Goal: Task Accomplishment & Management: Complete application form

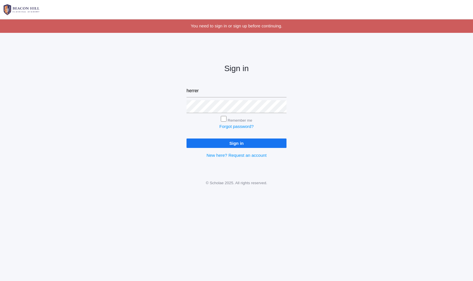
type input "[PERSON_NAME][EMAIL_ADDRESS][PERSON_NAME][DOMAIN_NAME]"
click at [187, 139] on input "Sign in" at bounding box center [237, 143] width 100 height 9
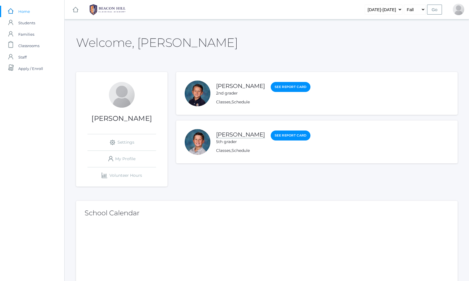
click at [233, 136] on link "[PERSON_NAME]" at bounding box center [240, 134] width 49 height 7
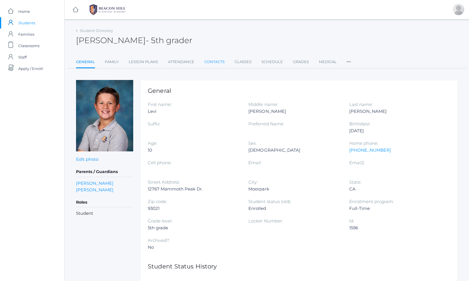
click at [220, 59] on link "Contacts" at bounding box center [214, 61] width 20 height 11
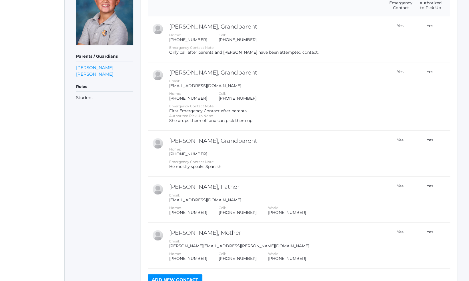
scroll to position [143, 0]
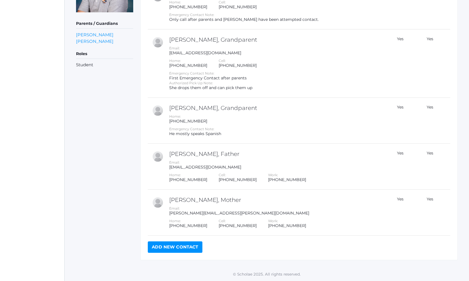
click at [170, 249] on link "Add New Contact" at bounding box center [175, 247] width 55 height 11
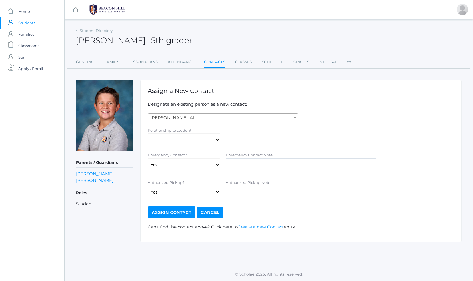
click at [180, 119] on span "[PERSON_NAME], Al" at bounding box center [223, 118] width 150 height 8
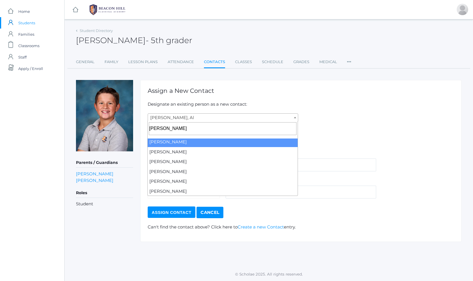
scroll to position [71, 0]
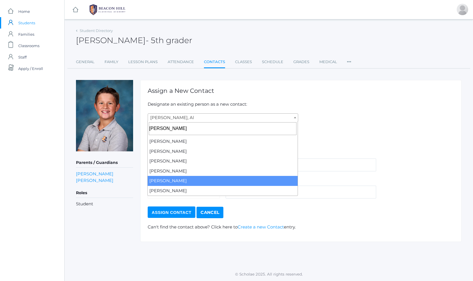
type input "[PERSON_NAME]"
select select "2679"
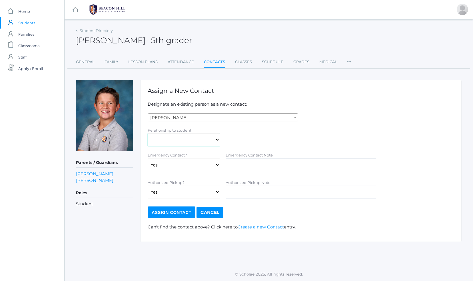
click at [175, 137] on select "Aunt Birth Mom Brother Father Friend Grandparent Guardian Mother Other Sister S…" at bounding box center [184, 139] width 72 height 13
select select "Other"
click at [148, 133] on select "Aunt Birth Mom Brother Father Friend Grandparent Guardian Mother Other Sister S…" at bounding box center [184, 139] width 72 height 13
click at [193, 165] on select "Yes No" at bounding box center [184, 165] width 72 height 13
select select "false"
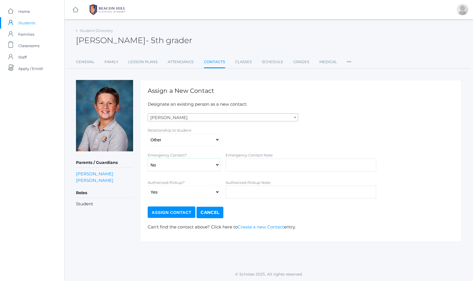
click at [148, 159] on select "Yes No" at bounding box center [184, 165] width 72 height 13
click at [267, 191] on input "text" at bounding box center [301, 192] width 151 height 13
type input "C"
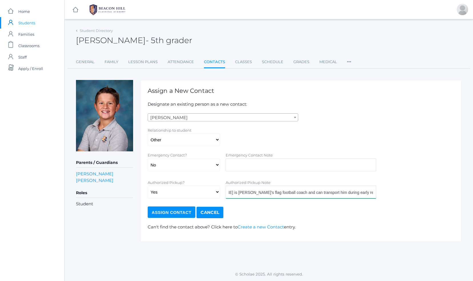
scroll to position [0, 31]
type input "[PERSON_NAME] is [PERSON_NAME]'s flag football coach and can transport him duri…"
click at [171, 211] on input "Assign Contact" at bounding box center [172, 212] width 48 height 11
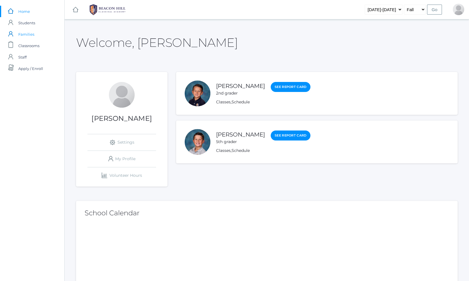
click at [26, 31] on span "Families" at bounding box center [26, 34] width 16 height 11
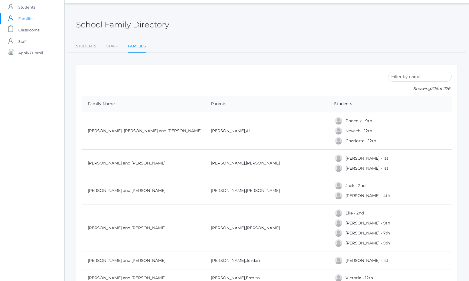
scroll to position [15, 0]
click at [416, 79] on input "search" at bounding box center [419, 77] width 63 height 10
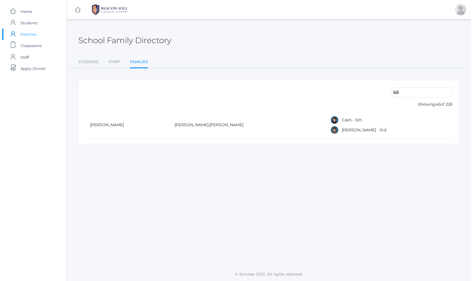
scroll to position [0, 0]
type input "kilian"
